Goal: Use online tool/utility: Utilize a website feature to perform a specific function

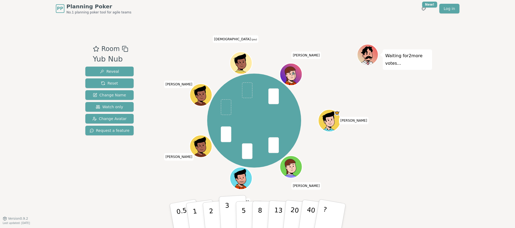
click at [229, 209] on p "3" at bounding box center [228, 216] width 6 height 29
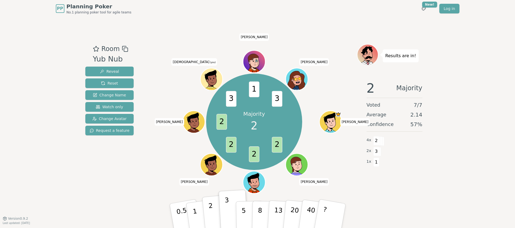
click at [211, 214] on p "2" at bounding box center [211, 216] width 7 height 29
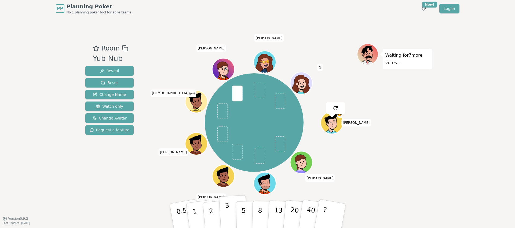
click at [229, 210] on p "3" at bounding box center [228, 216] width 6 height 29
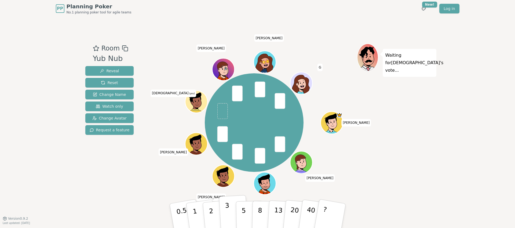
click at [233, 209] on button "3" at bounding box center [233, 216] width 29 height 42
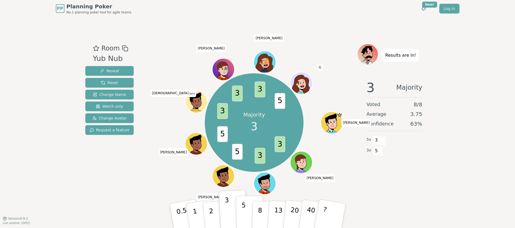
click at [244, 209] on p "5" at bounding box center [243, 215] width 5 height 29
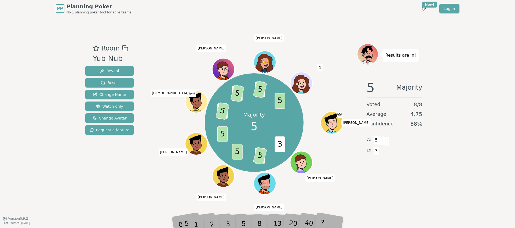
click at [170, 179] on div "Majority 5 3 3 5 5 5 3 5 3 5 3 5 5 [PERSON_NAME] [PERSON_NAME] [PERSON_NAME] [P…" at bounding box center [254, 122] width 205 height 139
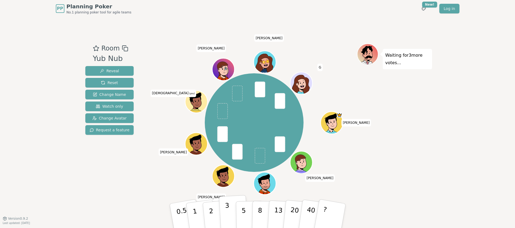
click at [230, 214] on button "3" at bounding box center [233, 216] width 29 height 42
click at [227, 206] on p "3" at bounding box center [228, 216] width 6 height 29
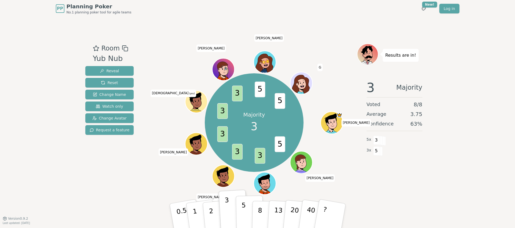
click at [240, 207] on button "5" at bounding box center [250, 215] width 28 height 41
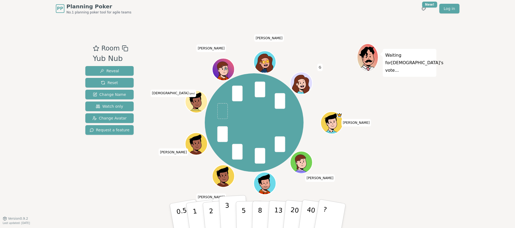
click at [229, 208] on button "3" at bounding box center [233, 216] width 29 height 42
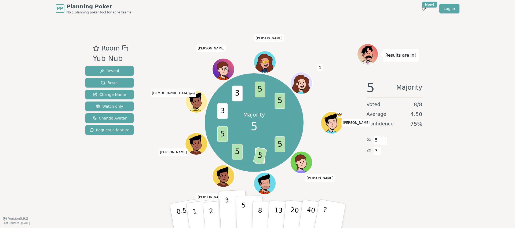
click at [248, 214] on button "5" at bounding box center [250, 215] width 28 height 41
